Goal: Feedback & Contribution: Contribute content

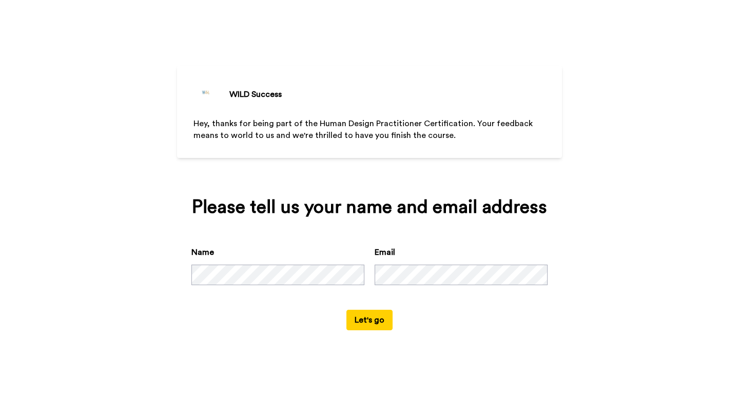
click at [363, 317] on button "Let's go" at bounding box center [369, 320] width 46 height 21
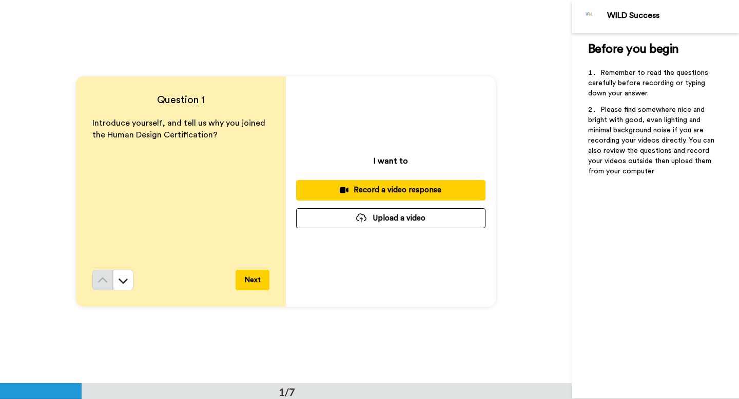
click at [422, 193] on div "Record a video response" at bounding box center [390, 190] width 173 height 11
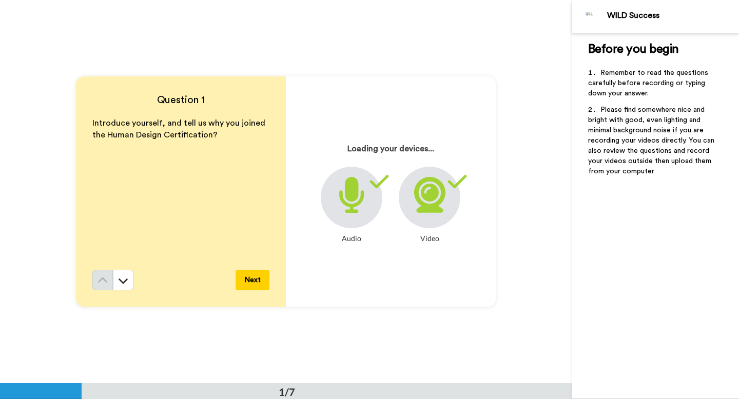
click at [252, 284] on button "Next" at bounding box center [253, 280] width 34 height 21
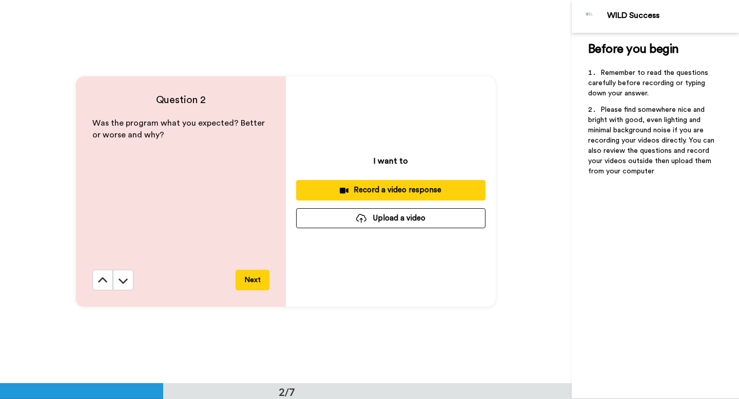
scroll to position [384, 0]
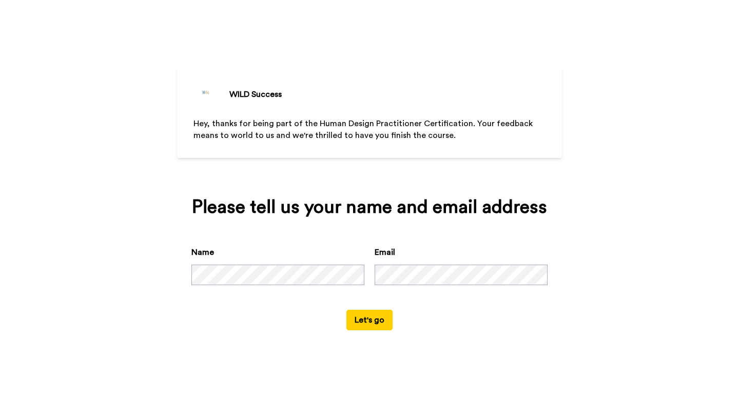
click at [371, 318] on button "Let's go" at bounding box center [369, 320] width 46 height 21
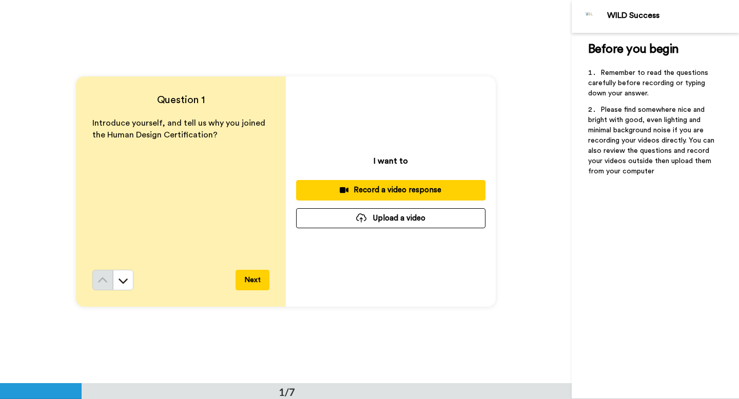
click at [371, 194] on div "Record a video response" at bounding box center [390, 190] width 173 height 11
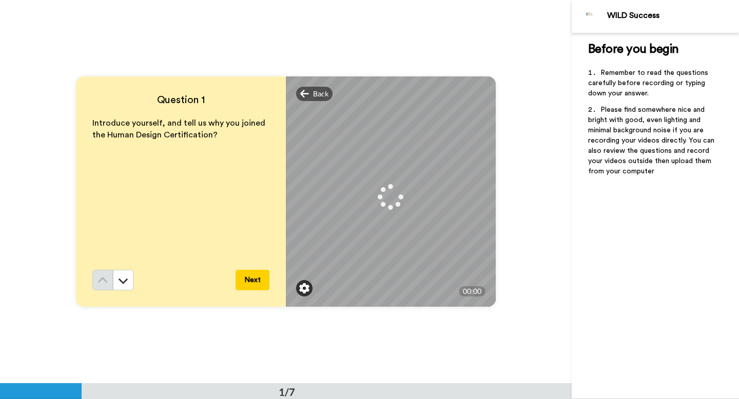
click at [305, 288] on img at bounding box center [304, 288] width 10 height 10
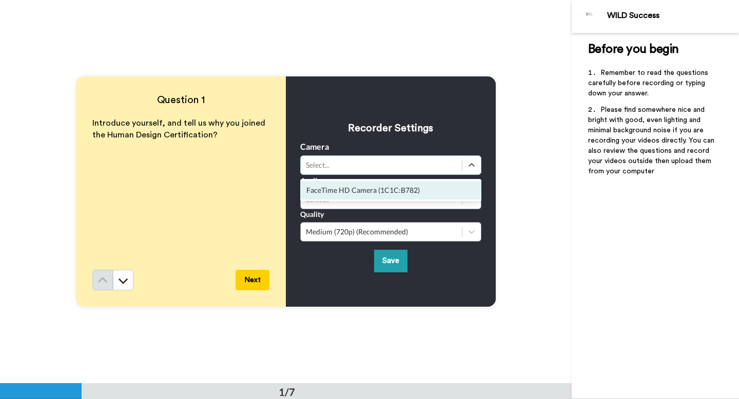
click at [349, 163] on div "Select..." at bounding box center [381, 165] width 151 height 10
click at [346, 189] on div "FaceTime HD Camera (1C1C:B782)" at bounding box center [390, 190] width 181 height 18
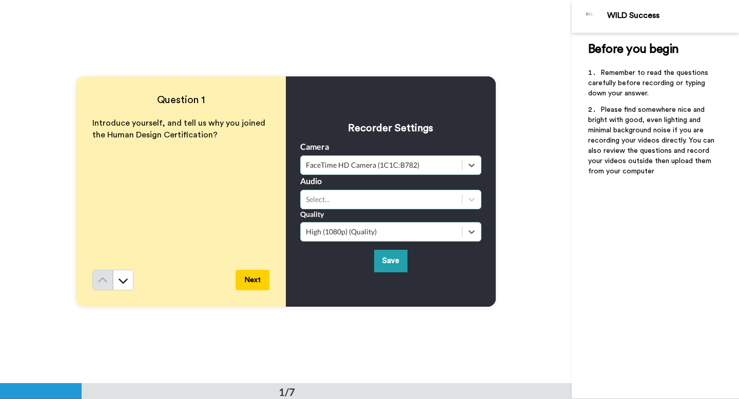
click at [341, 200] on div "Select..." at bounding box center [381, 200] width 151 height 10
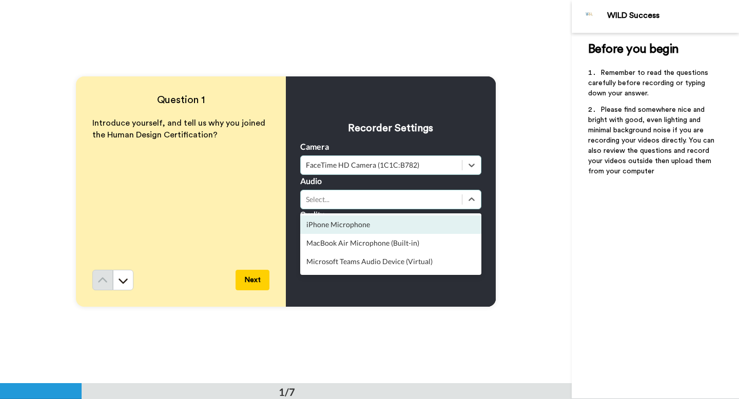
click at [334, 225] on div "iPhone Microphone" at bounding box center [390, 225] width 181 height 18
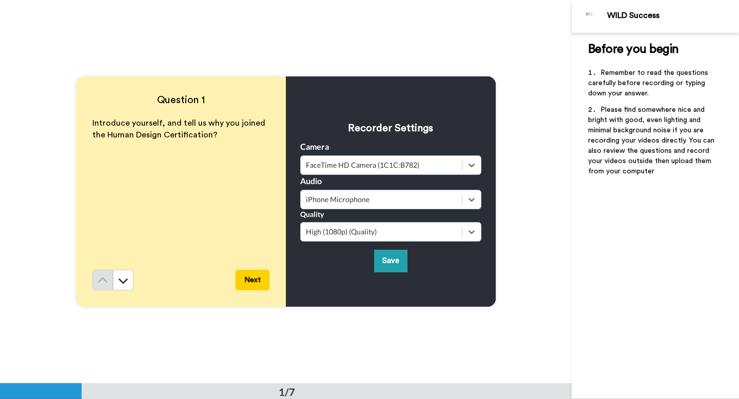
click at [332, 201] on div "iPhone Microphone" at bounding box center [381, 200] width 151 height 10
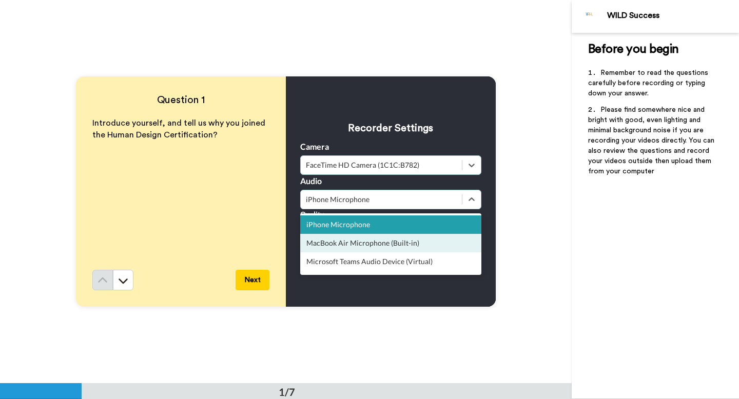
click at [327, 241] on div "MacBook Air Microphone (Built-in)" at bounding box center [390, 243] width 181 height 18
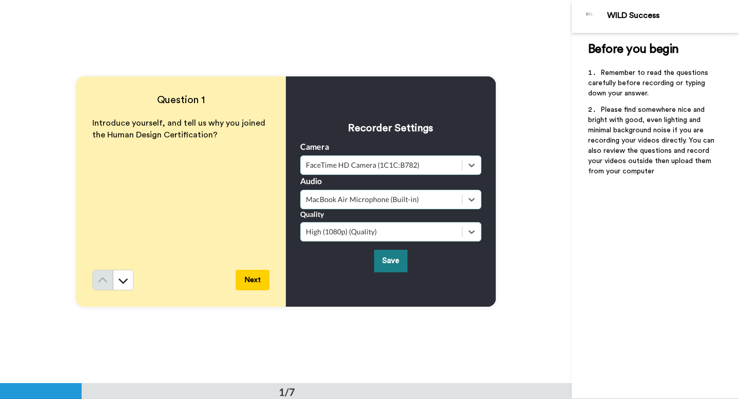
click at [387, 257] on button "Save" at bounding box center [390, 261] width 33 height 22
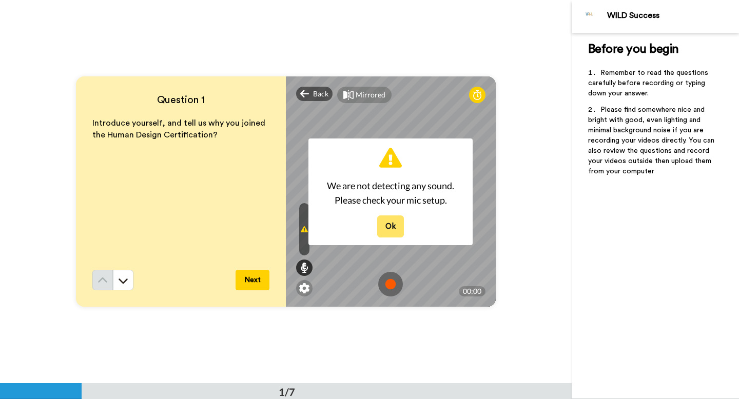
click at [395, 224] on button "Ok" at bounding box center [390, 227] width 27 height 22
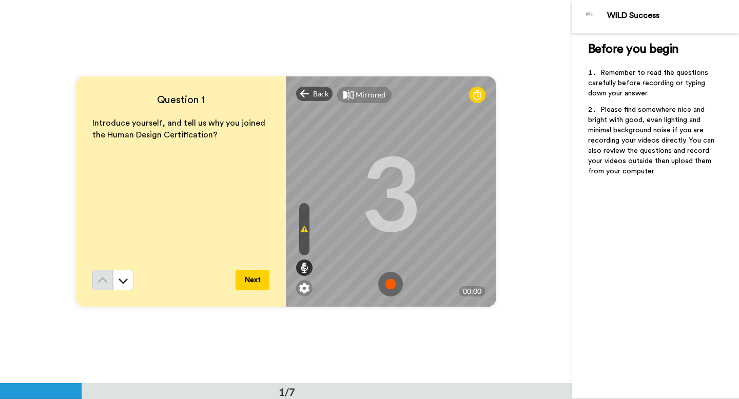
click at [479, 98] on icon at bounding box center [477, 95] width 8 height 10
click at [302, 232] on icon at bounding box center [304, 229] width 7 height 8
click at [302, 221] on div at bounding box center [304, 229] width 10 height 52
click at [305, 291] on img at bounding box center [304, 288] width 10 height 10
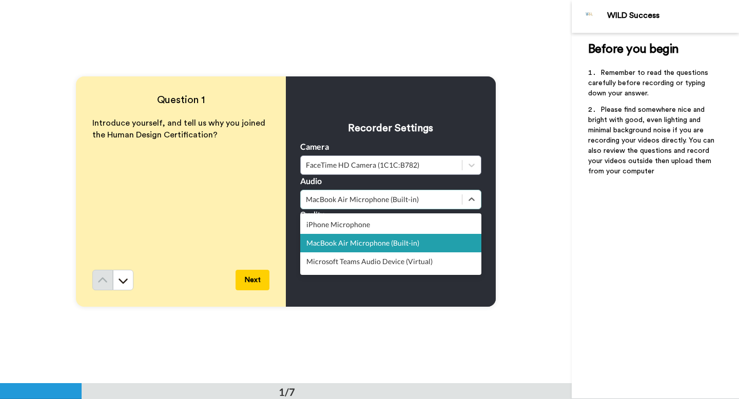
click at [408, 198] on div "MacBook Air Microphone (Built-in)" at bounding box center [381, 200] width 151 height 10
click at [379, 225] on div "iPhone Microphone" at bounding box center [390, 225] width 181 height 18
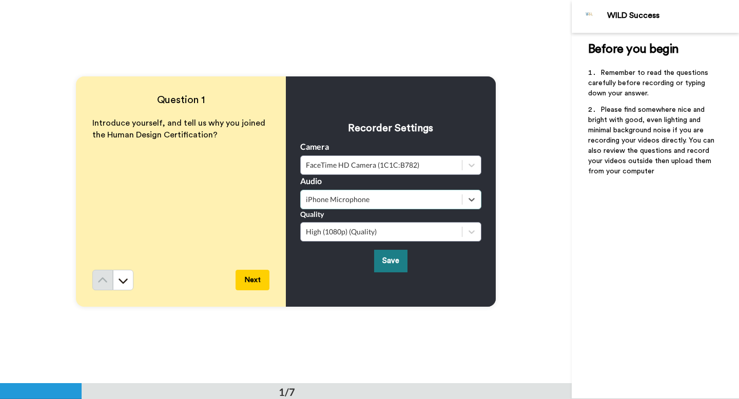
click at [393, 260] on button "Save" at bounding box center [390, 261] width 33 height 22
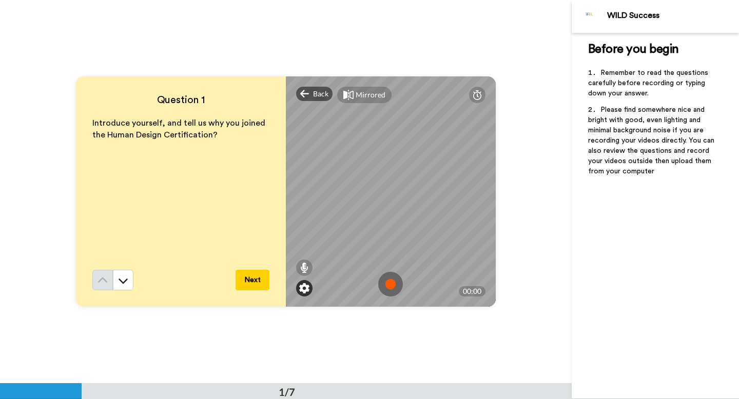
click at [302, 287] on img at bounding box center [304, 288] width 10 height 10
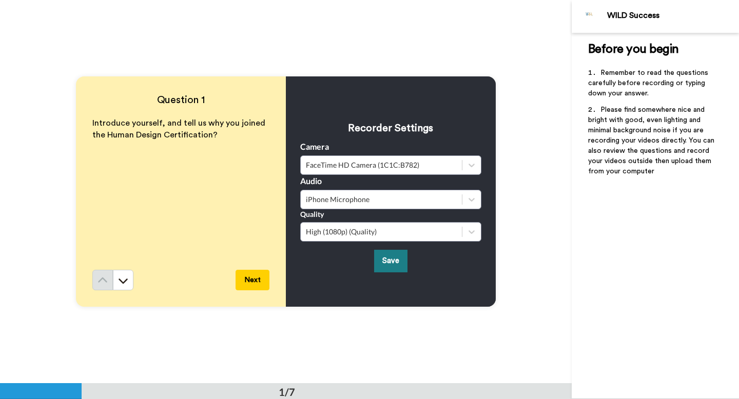
click at [384, 261] on button "Save" at bounding box center [390, 261] width 33 height 22
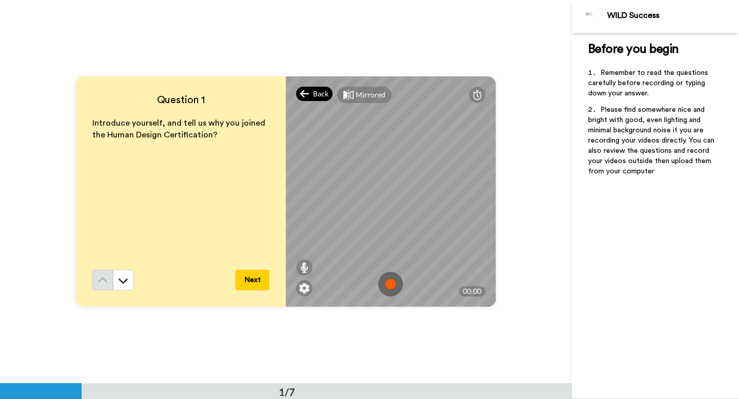
click at [307, 90] on icon at bounding box center [304, 94] width 9 height 10
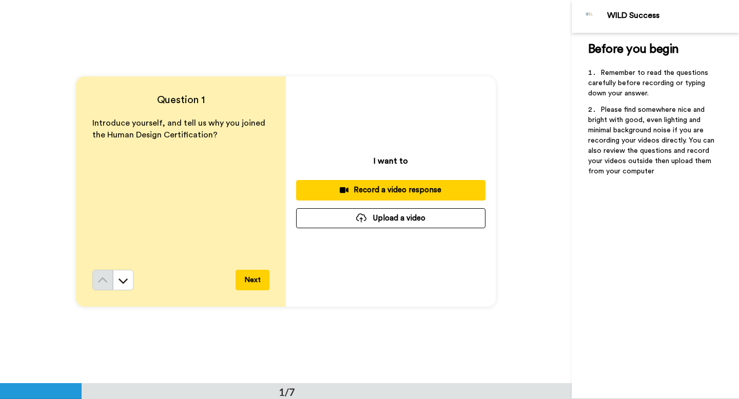
click at [375, 188] on div "Record a video response" at bounding box center [390, 190] width 173 height 11
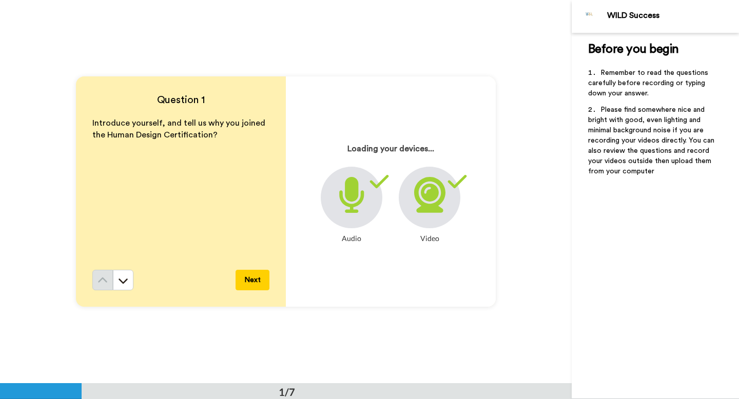
click at [359, 191] on icon at bounding box center [351, 195] width 27 height 36
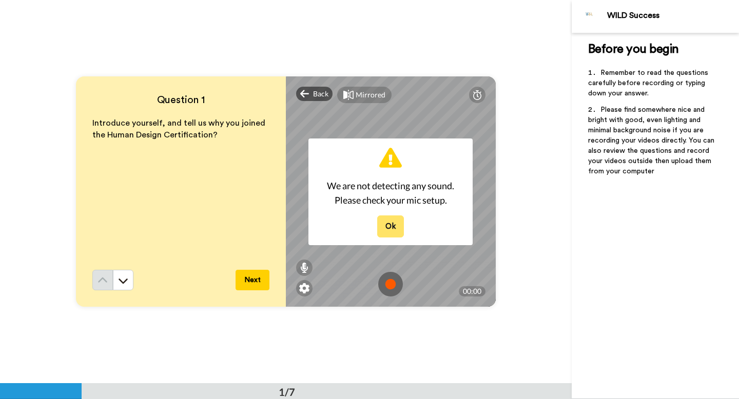
click at [389, 230] on button "Ok" at bounding box center [390, 227] width 27 height 22
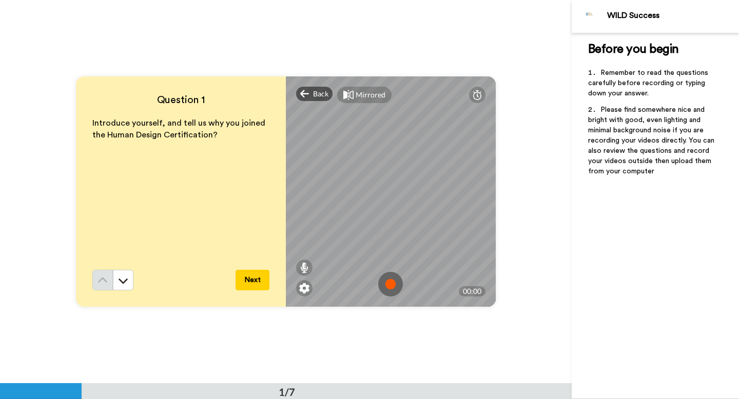
click at [371, 12] on div "Question 1 Introduce yourself, and tell us why you joined the Human Design Cert…" at bounding box center [286, 191] width 572 height 383
click at [472, 93] on div at bounding box center [477, 95] width 16 height 16
click at [473, 93] on icon at bounding box center [477, 95] width 8 height 10
click at [390, 288] on img at bounding box center [390, 284] width 25 height 25
click at [249, 282] on button "Next" at bounding box center [253, 280] width 34 height 21
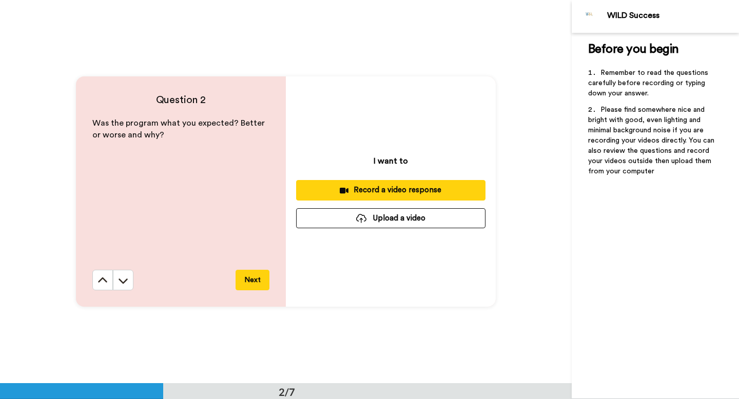
scroll to position [384, 0]
click at [364, 186] on div "Record a video response" at bounding box center [390, 189] width 173 height 11
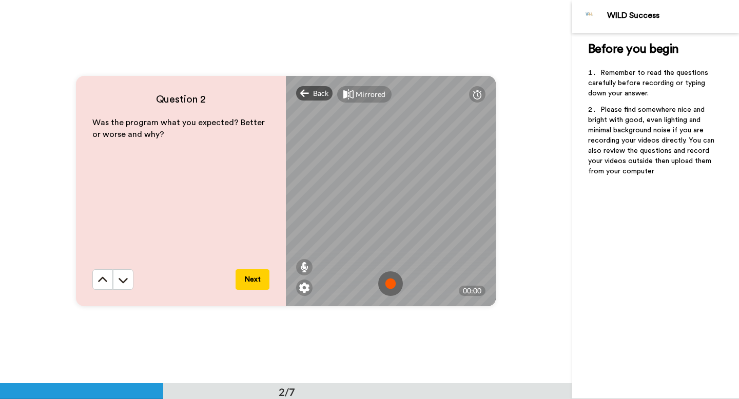
click at [388, 282] on img at bounding box center [390, 284] width 25 height 25
click at [249, 281] on button "Next" at bounding box center [253, 279] width 34 height 21
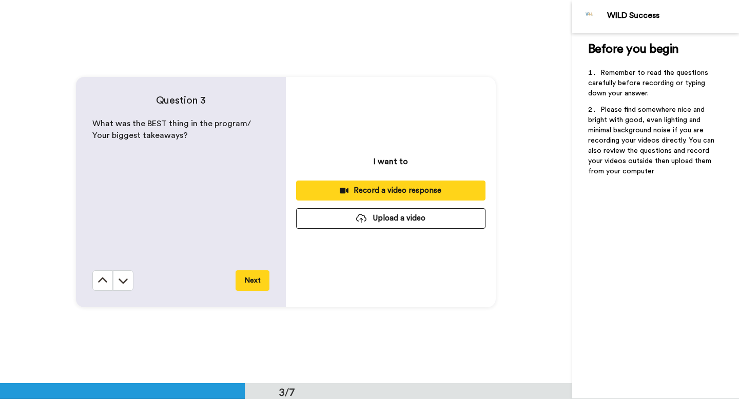
scroll to position [767, 0]
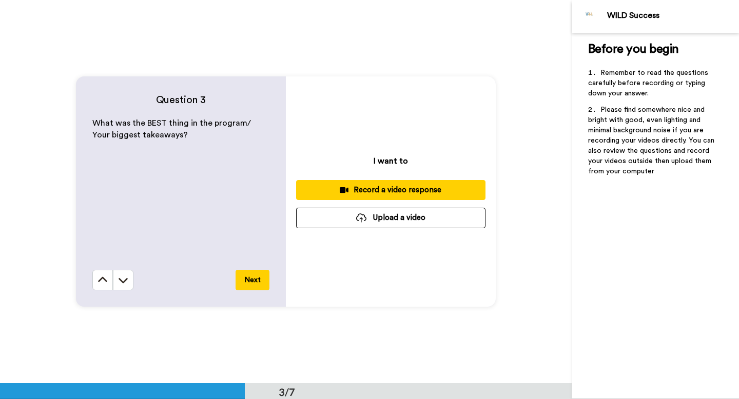
click at [386, 191] on div "Record a video response" at bounding box center [390, 190] width 173 height 11
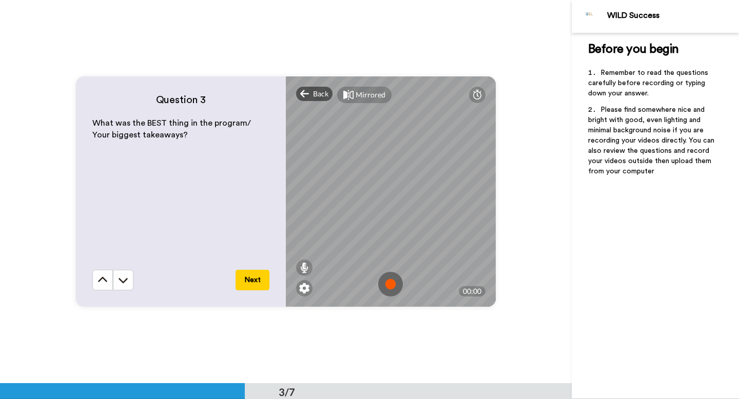
click at [395, 286] on img at bounding box center [390, 284] width 25 height 25
click at [393, 292] on img at bounding box center [390, 284] width 25 height 25
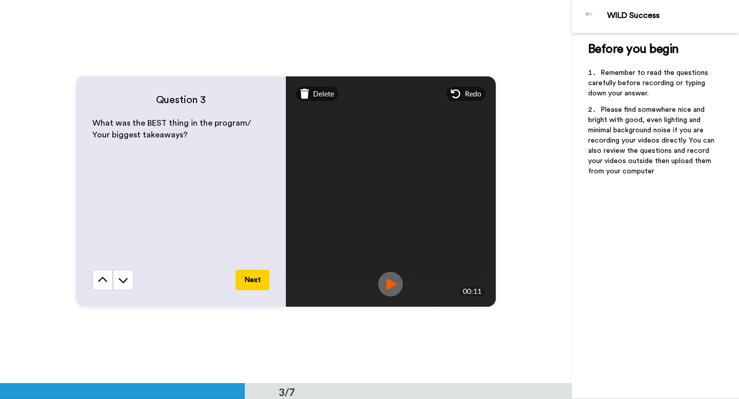
click at [247, 282] on button "Next" at bounding box center [253, 280] width 34 height 21
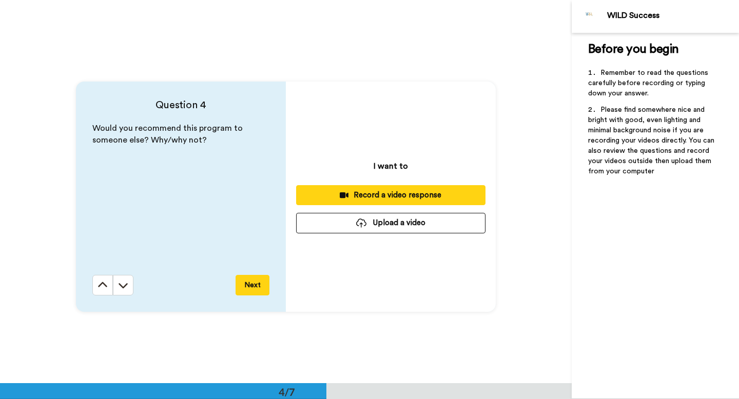
scroll to position [1151, 0]
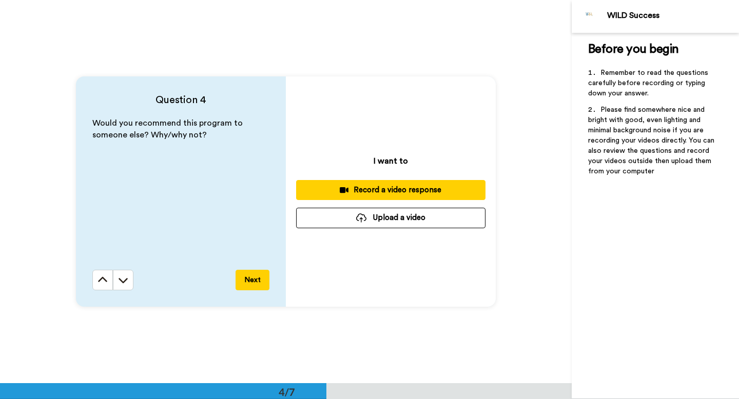
click at [373, 193] on div "Record a video response" at bounding box center [390, 190] width 173 height 11
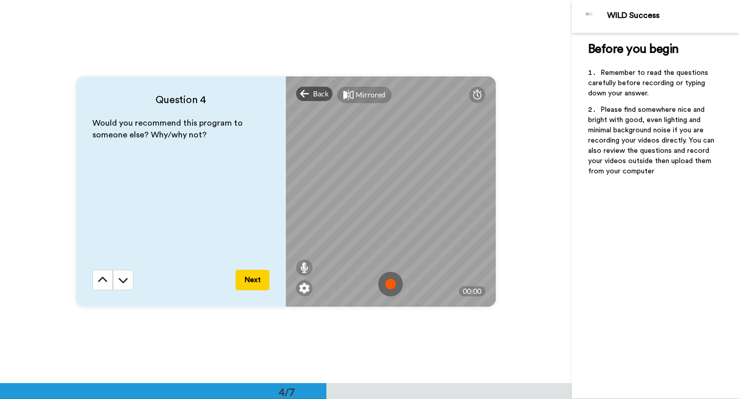
click at [393, 287] on img at bounding box center [390, 284] width 25 height 25
click at [389, 281] on img at bounding box center [390, 284] width 25 height 25
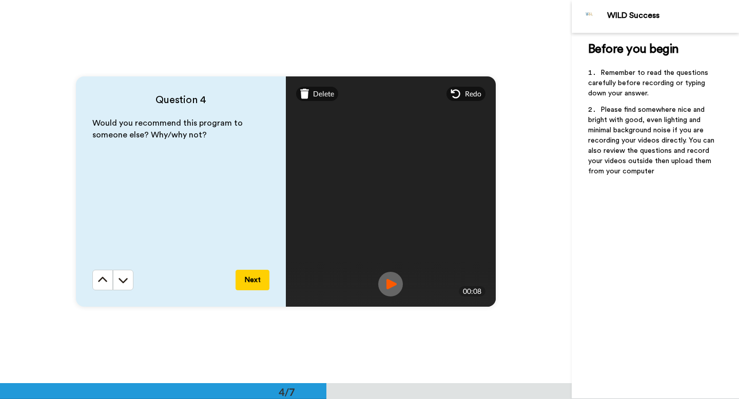
click at [254, 280] on button "Next" at bounding box center [253, 280] width 34 height 21
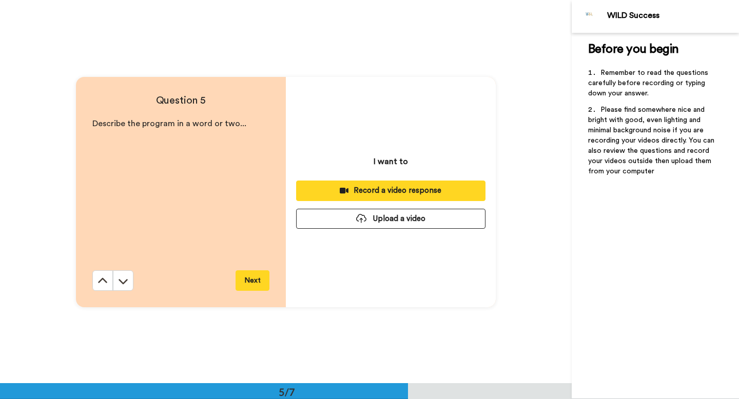
scroll to position [1535, 0]
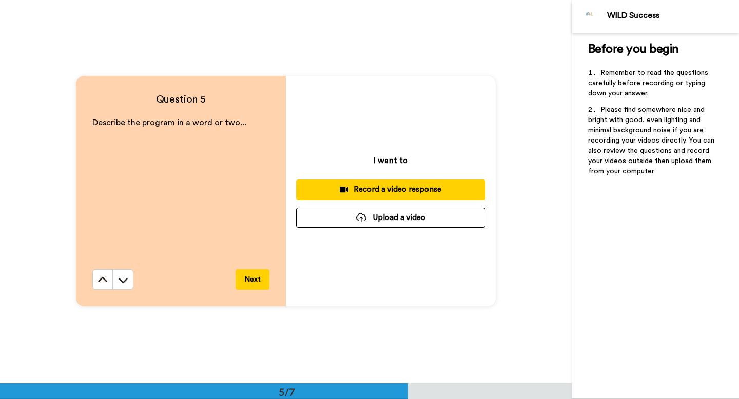
click at [400, 187] on div "Record a video response" at bounding box center [390, 189] width 173 height 11
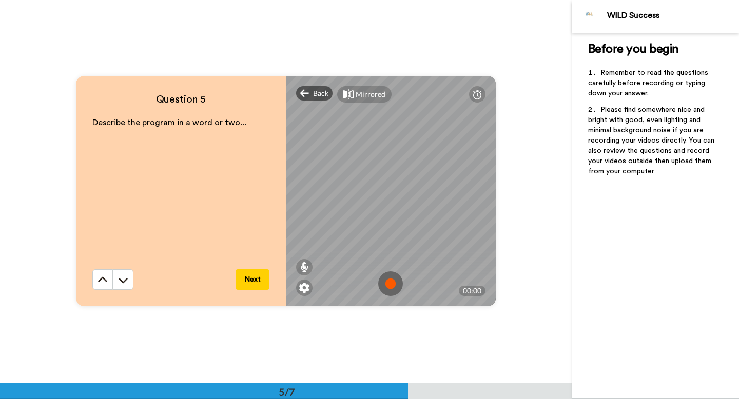
click at [395, 282] on img at bounding box center [390, 284] width 25 height 25
click at [248, 276] on button "Next" at bounding box center [253, 279] width 34 height 21
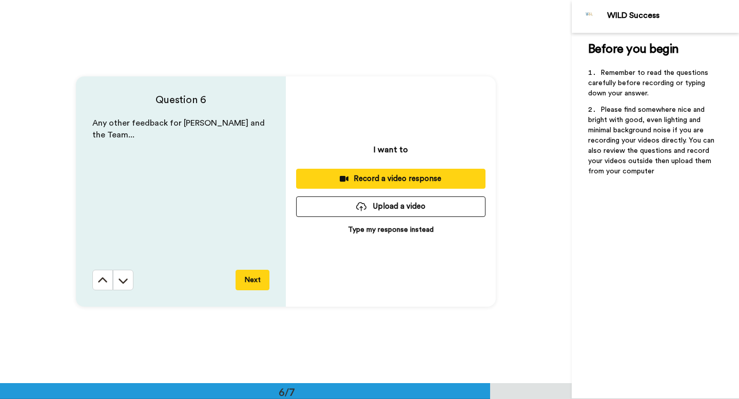
scroll to position [1918, 0]
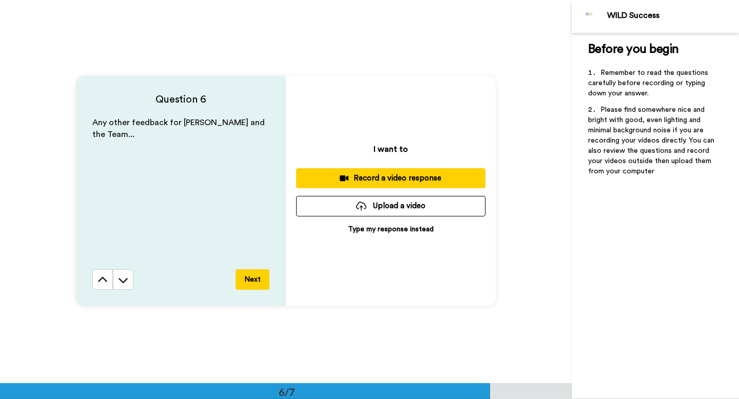
click at [381, 171] on button "Record a video response" at bounding box center [390, 178] width 189 height 20
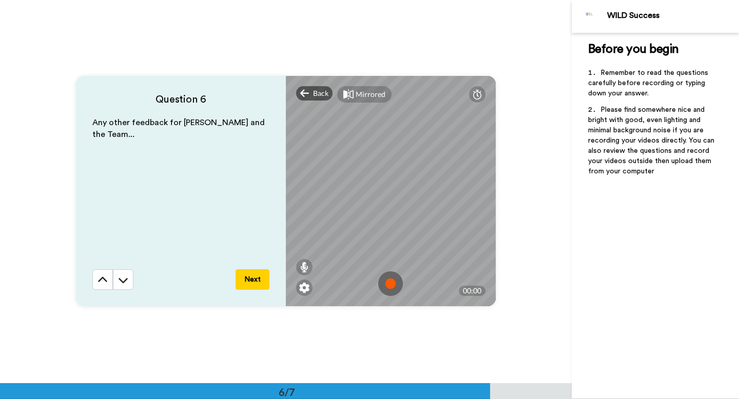
click at [398, 286] on img at bounding box center [390, 284] width 25 height 25
click at [389, 282] on img at bounding box center [390, 284] width 25 height 25
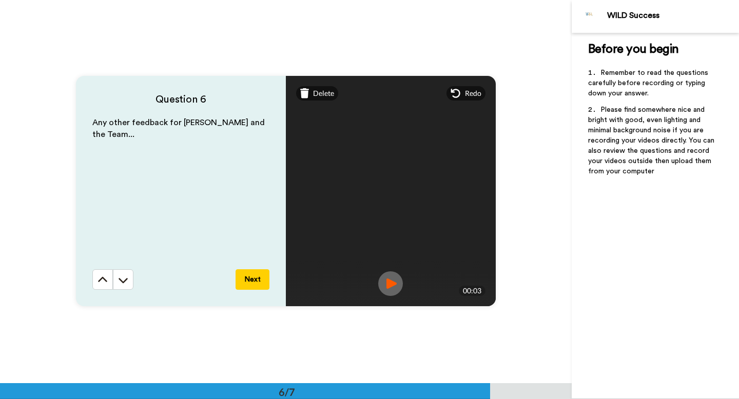
click at [246, 282] on button "Next" at bounding box center [253, 279] width 34 height 21
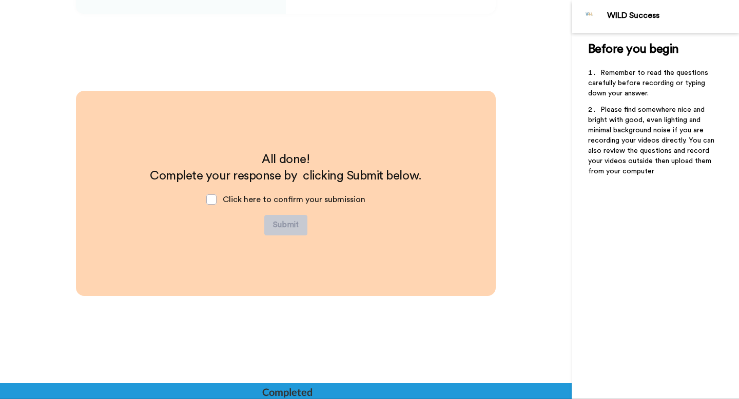
scroll to position [2212, 0]
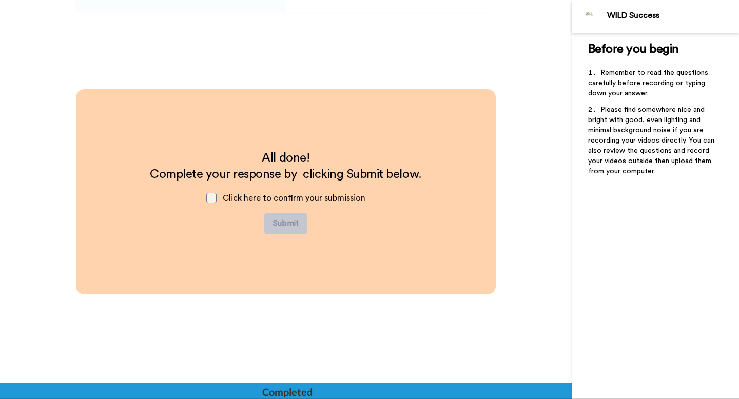
click at [213, 197] on span at bounding box center [211, 198] width 10 height 10
click at [291, 221] on button "Submit" at bounding box center [285, 224] width 43 height 21
